Goal: Information Seeking & Learning: Learn about a topic

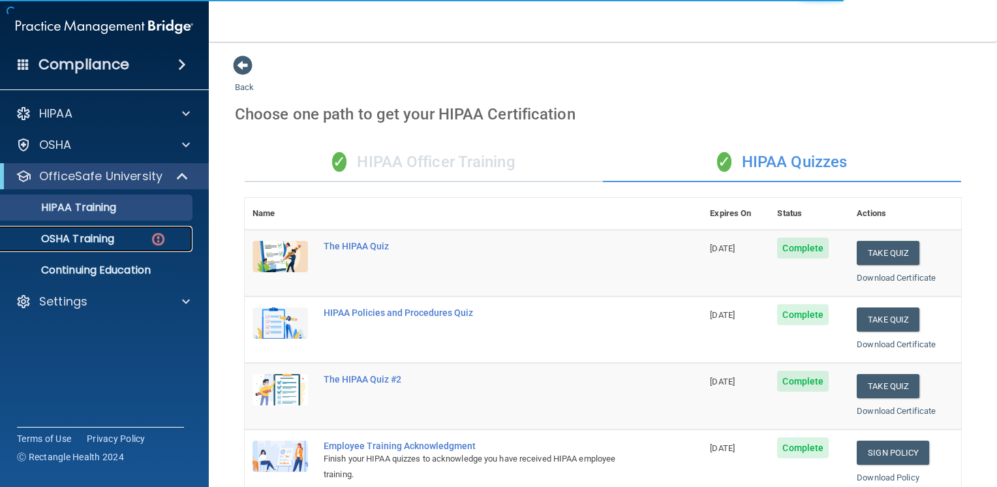
click at [97, 240] on p "OSHA Training" at bounding box center [61, 238] width 106 height 13
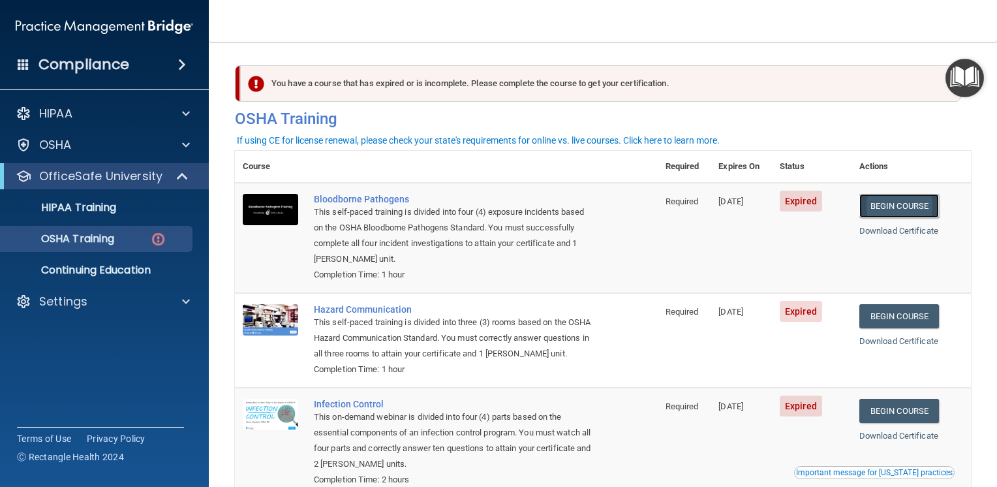
click at [893, 207] on link "Begin Course" at bounding box center [899, 206] width 80 height 24
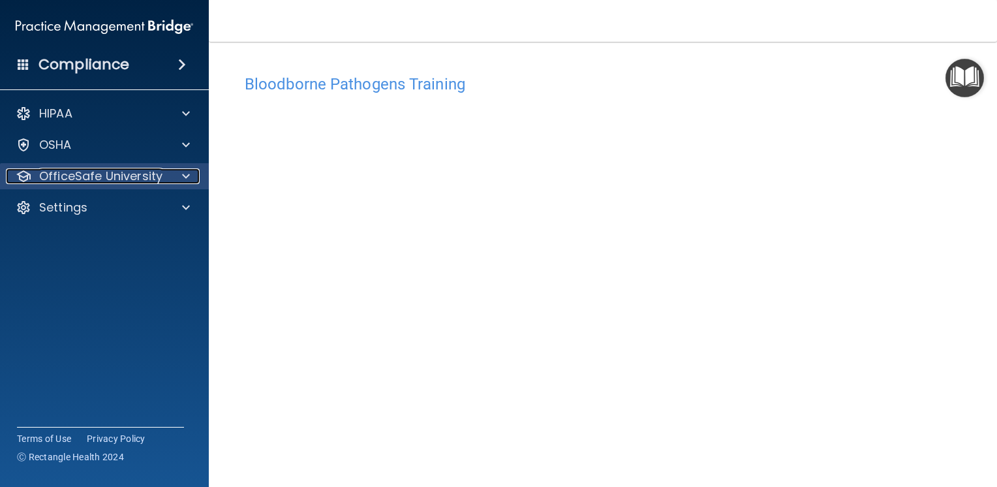
click at [176, 181] on div at bounding box center [184, 176] width 33 height 16
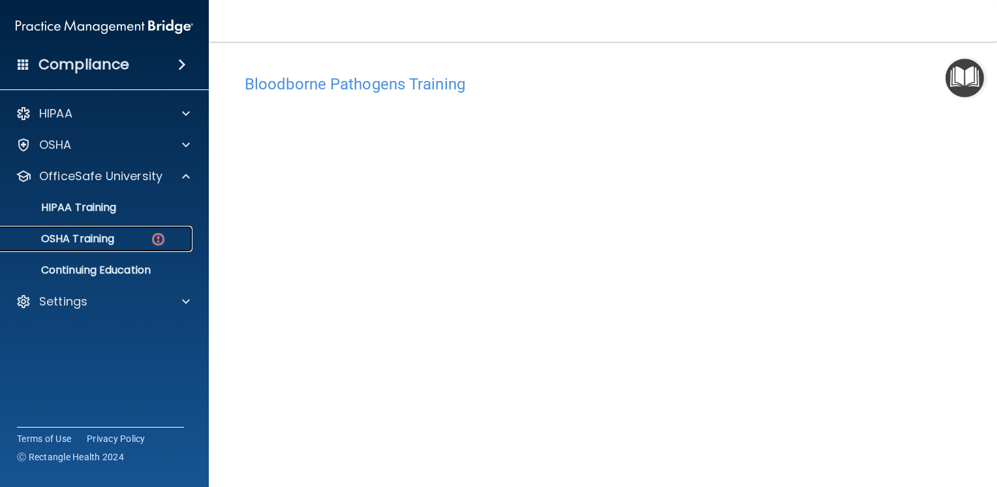
click at [147, 238] on div "OSHA Training" at bounding box center [97, 238] width 178 height 13
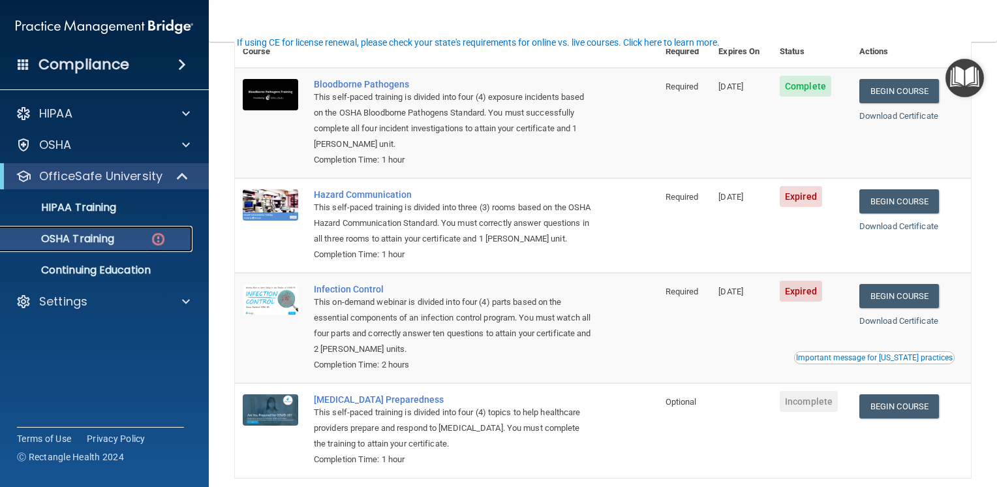
scroll to position [117, 0]
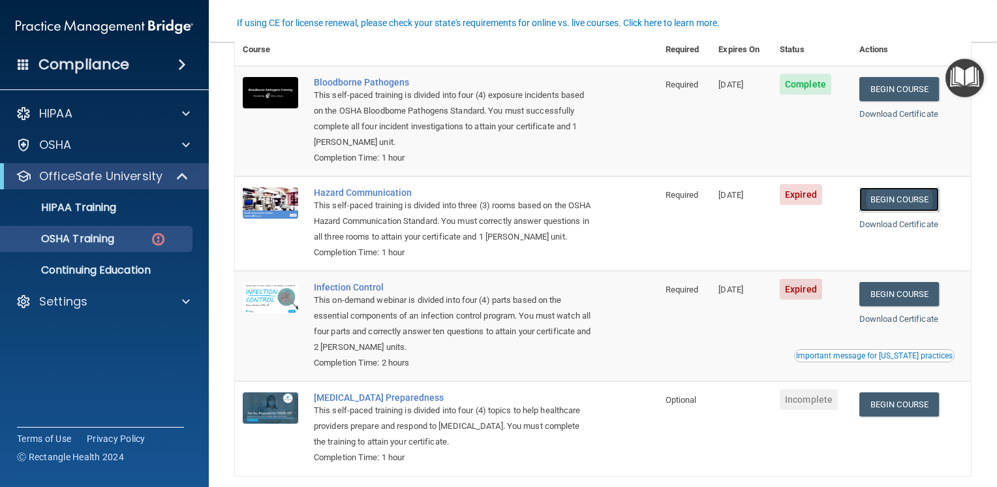
click at [886, 200] on link "Begin Course" at bounding box center [899, 199] width 80 height 24
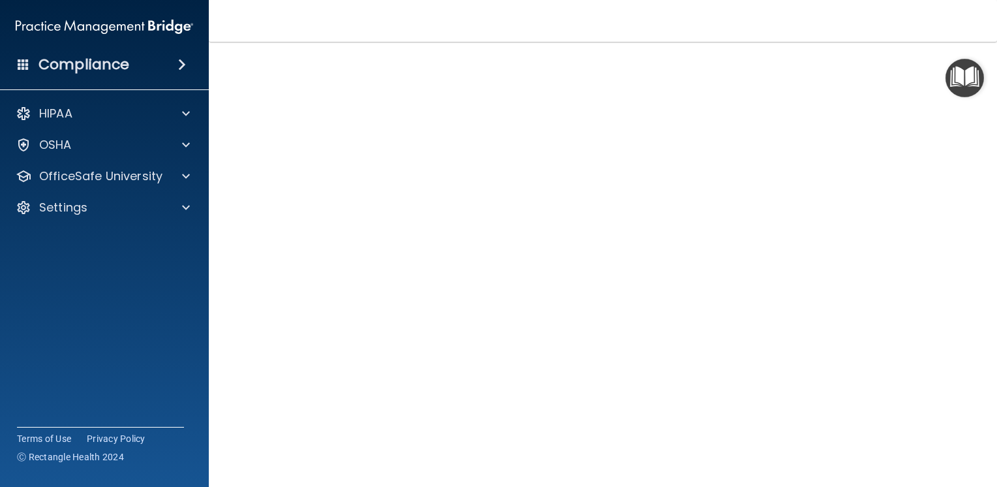
scroll to position [58, 0]
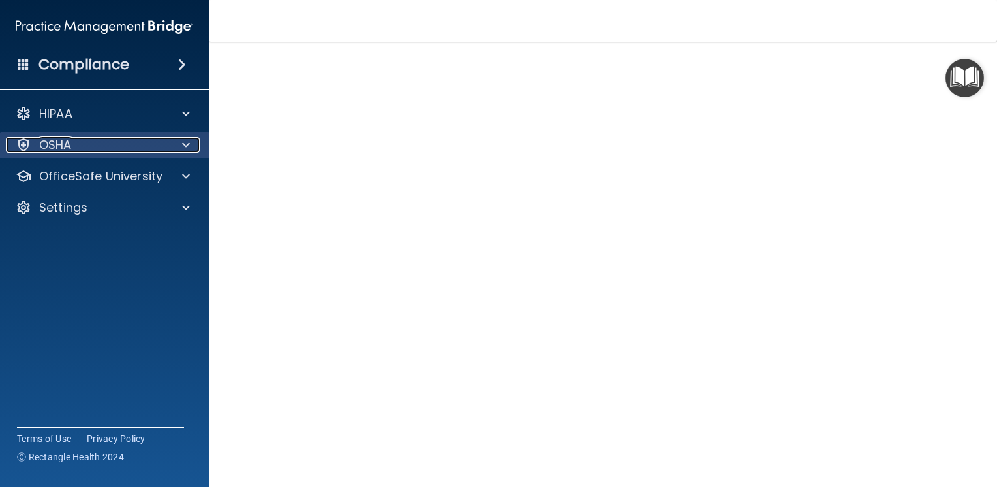
click at [155, 145] on div "OSHA" at bounding box center [87, 145] width 162 height 16
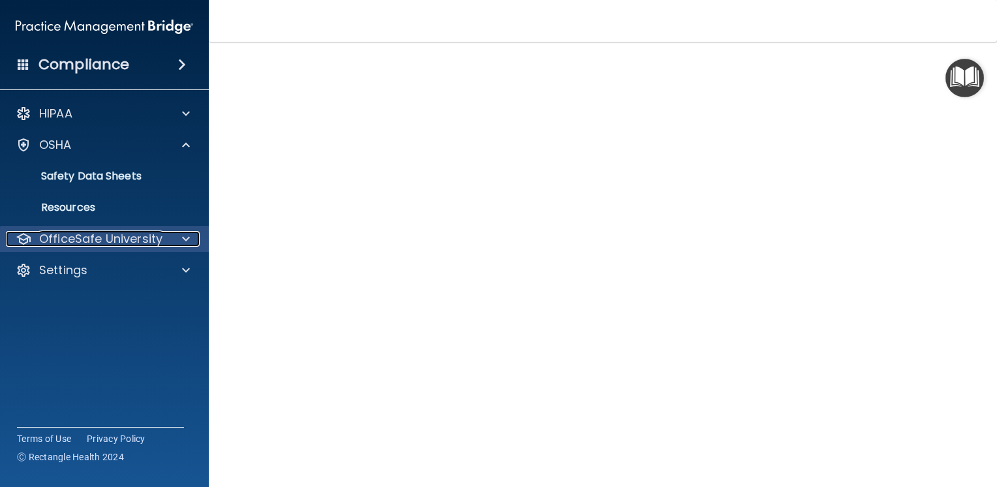
click at [135, 240] on p "OfficeSafe University" at bounding box center [100, 239] width 123 height 16
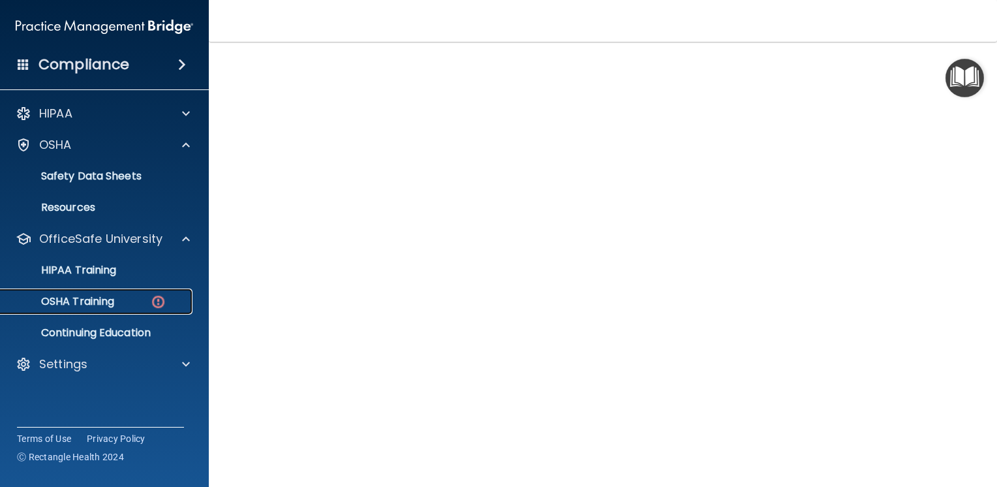
click at [110, 298] on p "OSHA Training" at bounding box center [61, 301] width 106 height 13
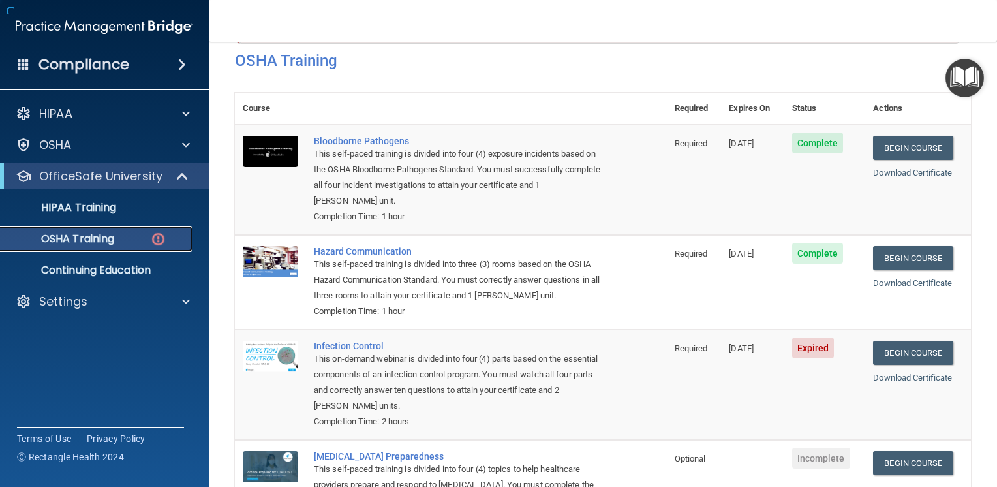
scroll to position [147, 0]
